Goal: Task Accomplishment & Management: Manage account settings

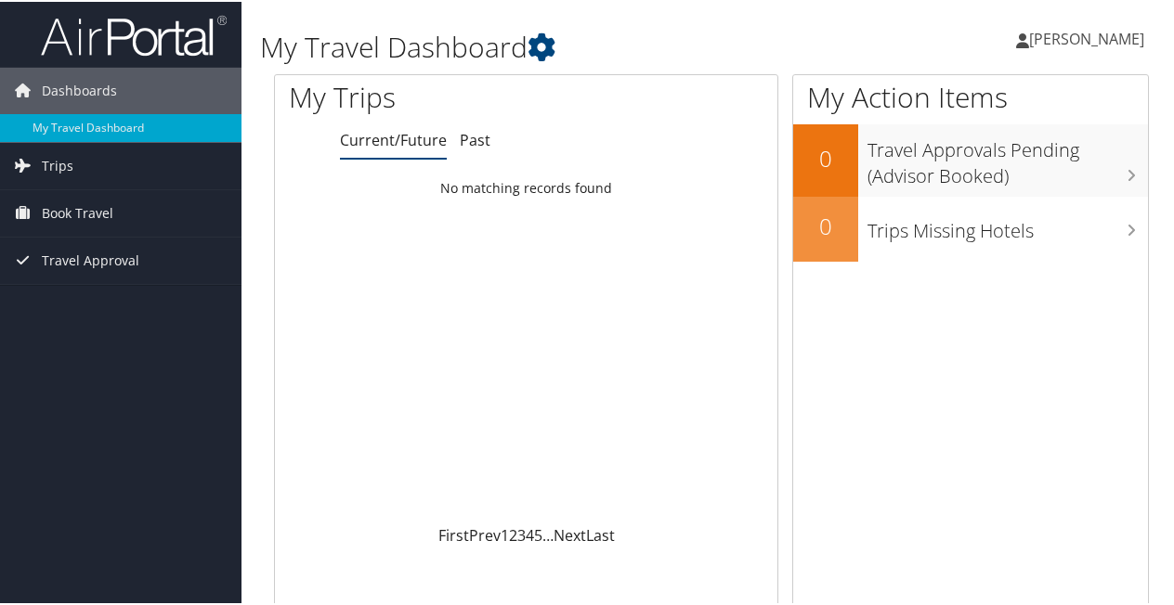
click at [1091, 39] on span "[PERSON_NAME]" at bounding box center [1086, 37] width 115 height 20
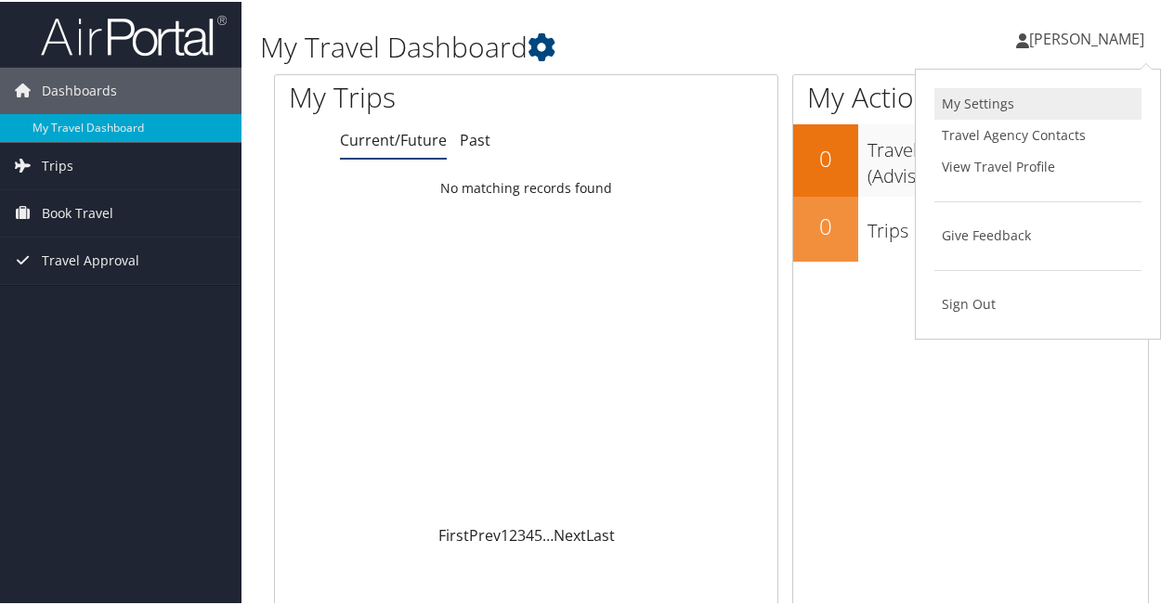
click at [1006, 113] on link "My Settings" at bounding box center [1037, 102] width 207 height 32
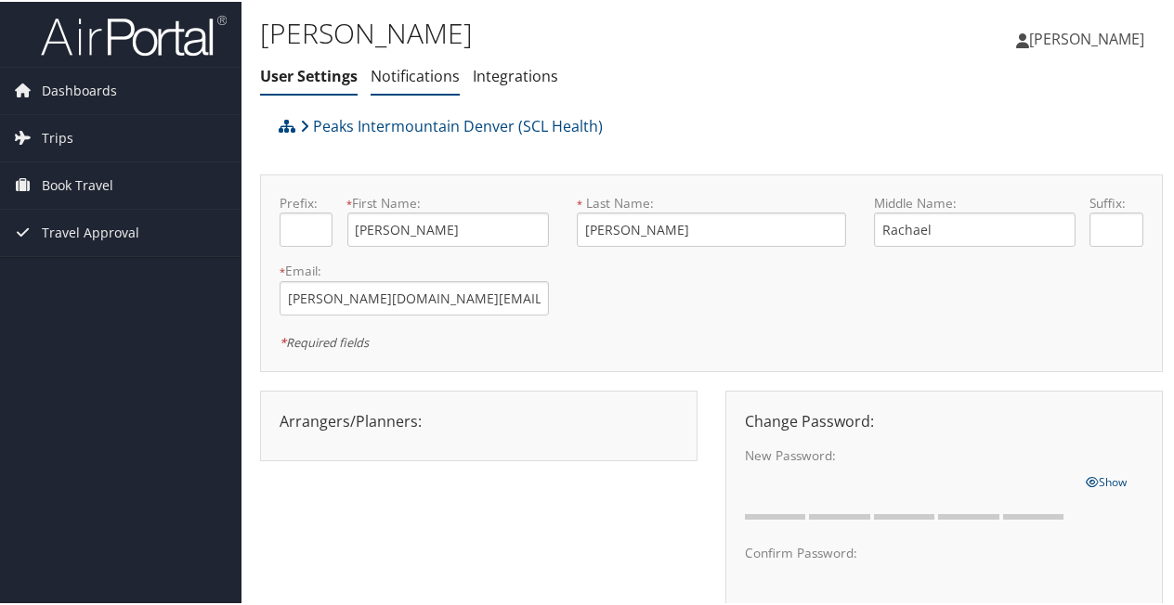
click at [404, 70] on link "Notifications" at bounding box center [415, 74] width 89 height 20
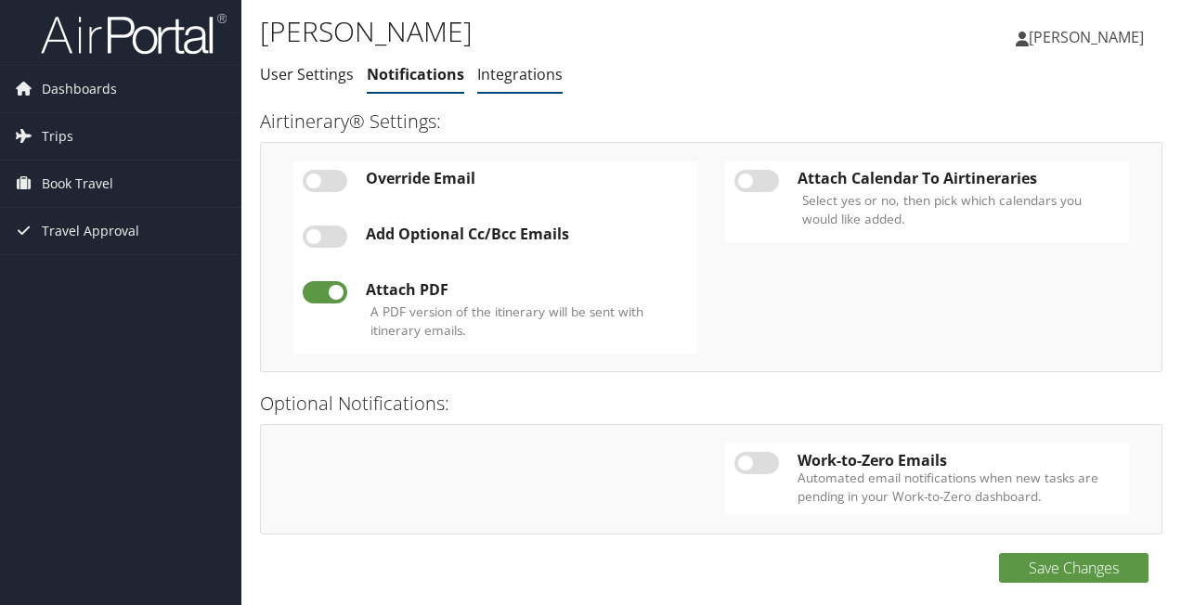
click at [503, 69] on link "Integrations" at bounding box center [519, 74] width 85 height 20
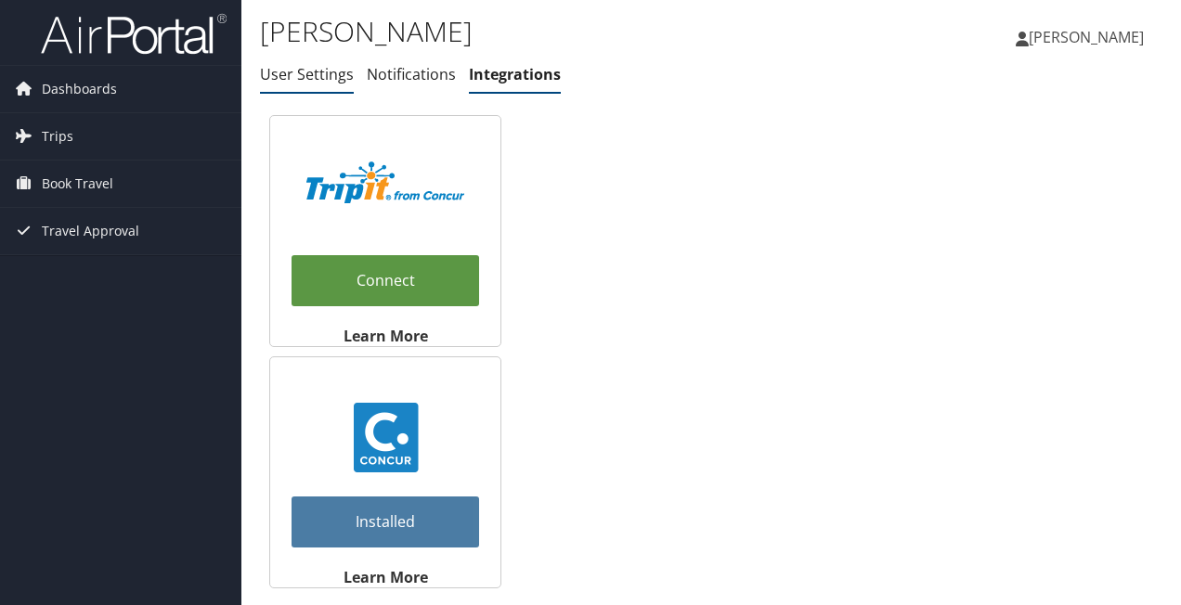
click at [307, 75] on link "User Settings" at bounding box center [307, 74] width 94 height 20
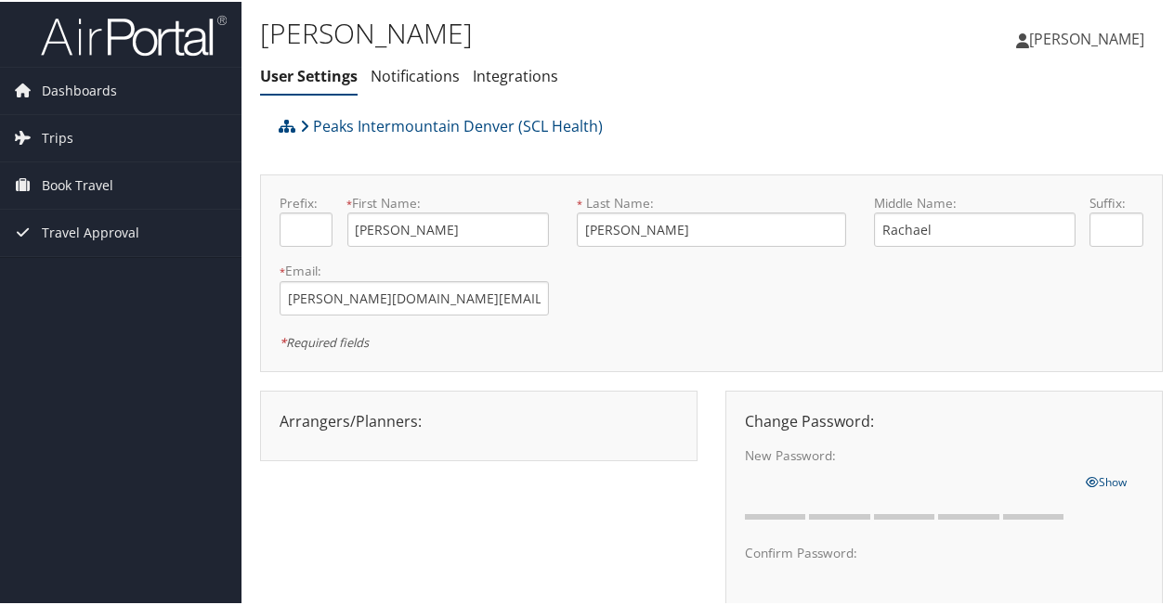
click at [1045, 37] on span "[PERSON_NAME]" at bounding box center [1086, 37] width 115 height 20
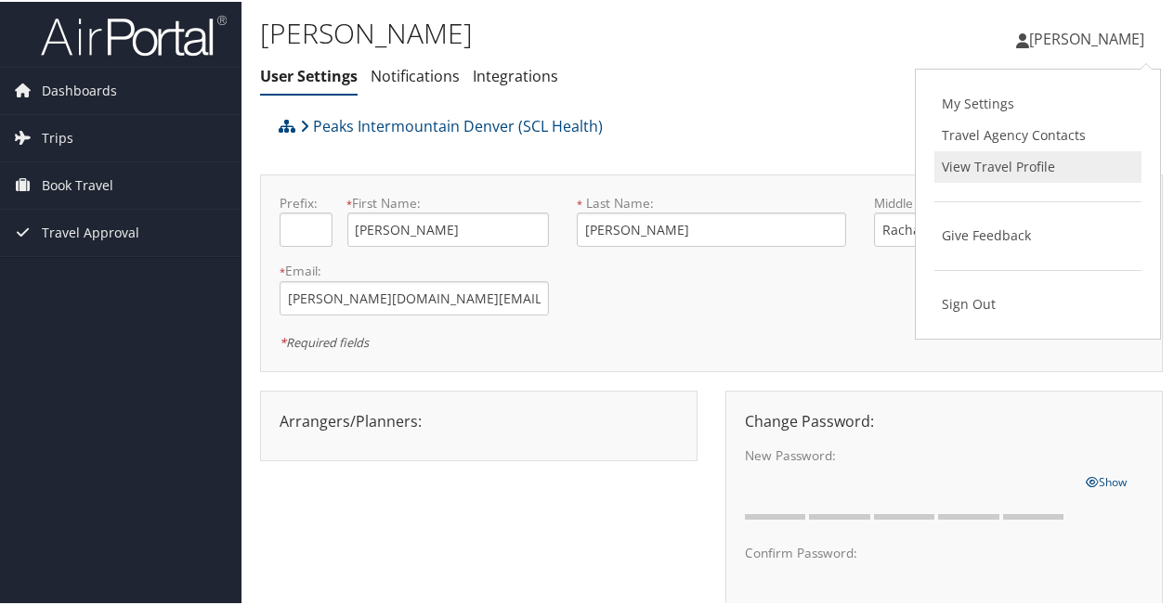
click at [990, 160] on link "View Travel Profile" at bounding box center [1037, 166] width 207 height 32
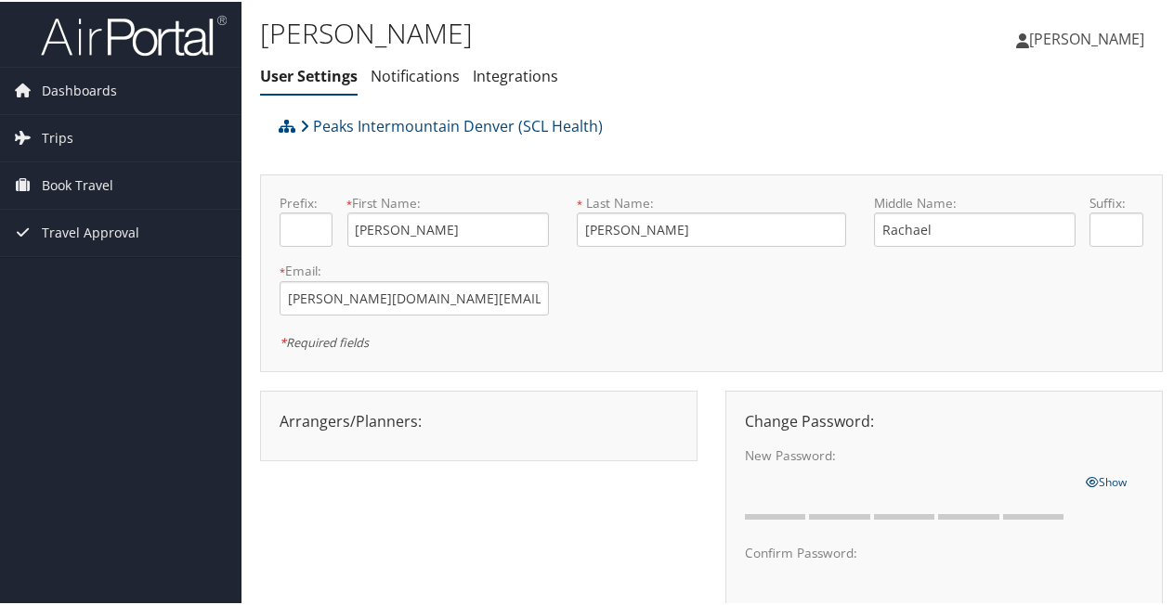
click at [1059, 33] on span "[PERSON_NAME]" at bounding box center [1086, 37] width 115 height 20
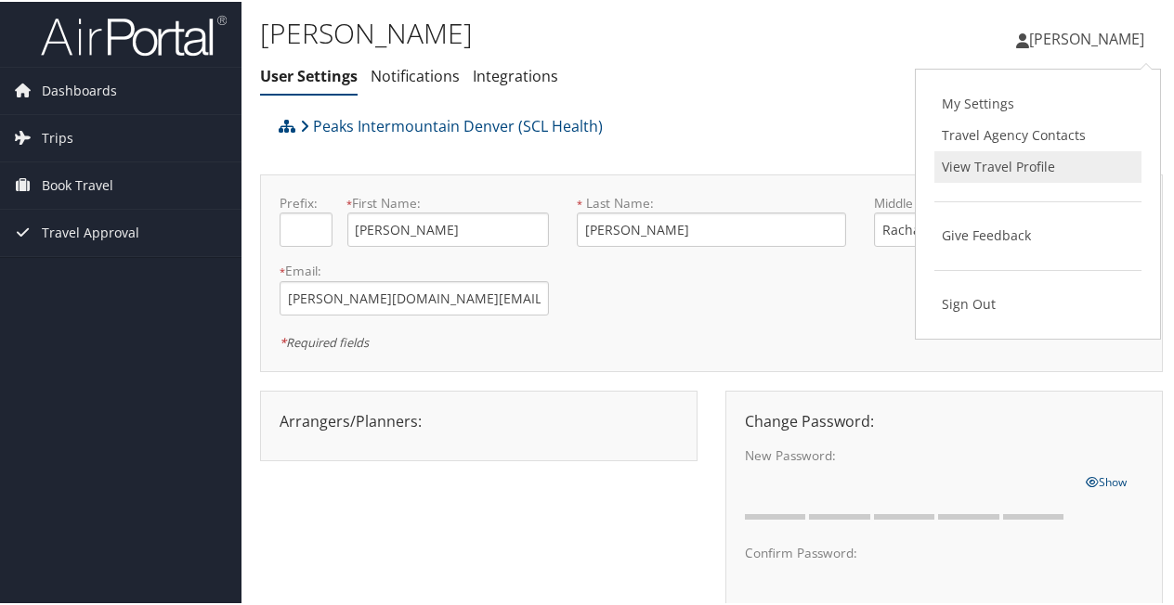
click at [983, 163] on link "View Travel Profile" at bounding box center [1037, 166] width 207 height 32
